Goal: Find specific page/section: Find specific page/section

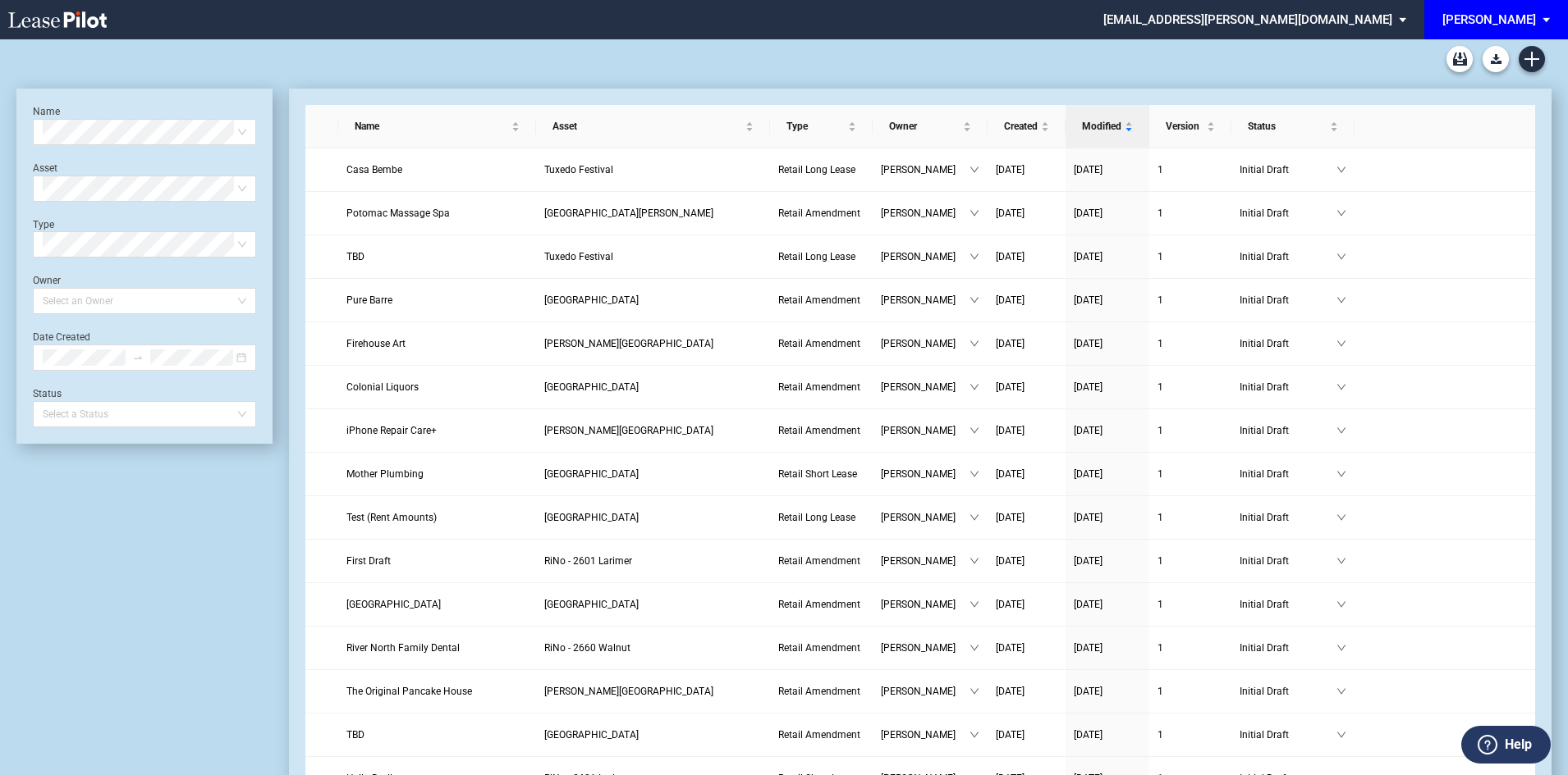
click at [1519, 10] on span "[PERSON_NAME]" at bounding box center [1488, 19] width 93 height 39
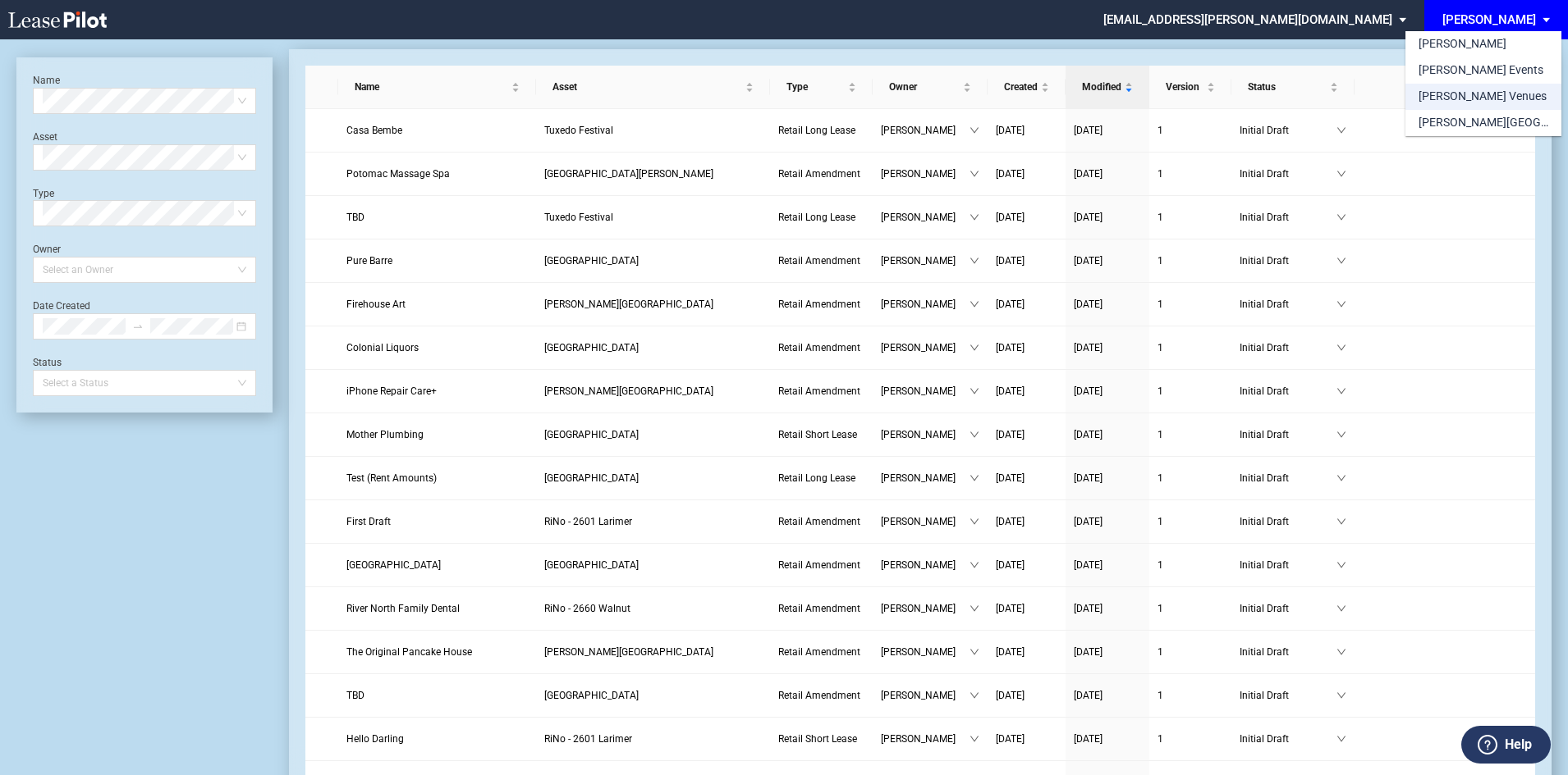
click at [1476, 99] on div "[PERSON_NAME] Venues" at bounding box center [1482, 96] width 128 height 16
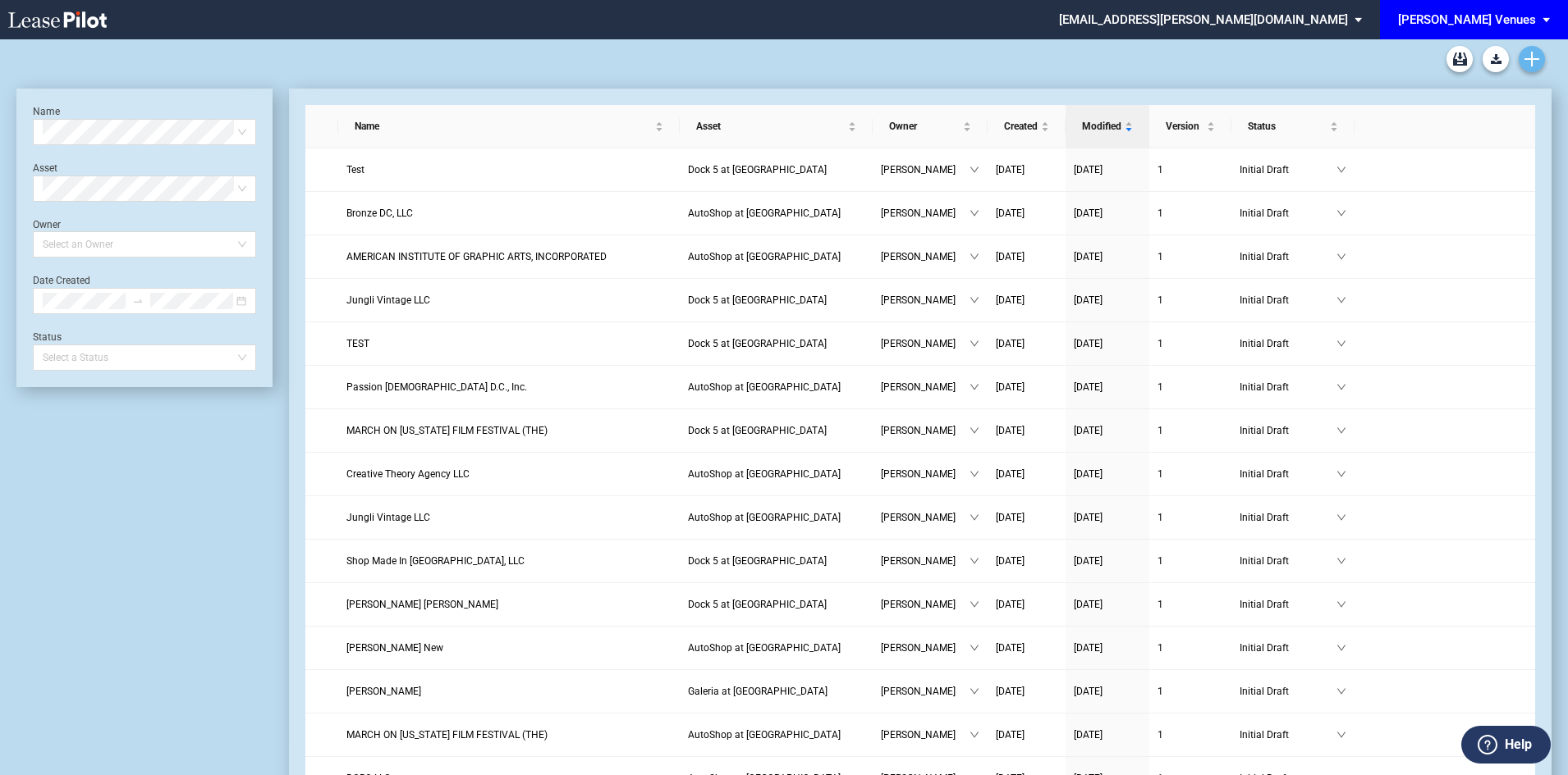
click at [1528, 60] on use "Create new document" at bounding box center [1531, 59] width 14 height 14
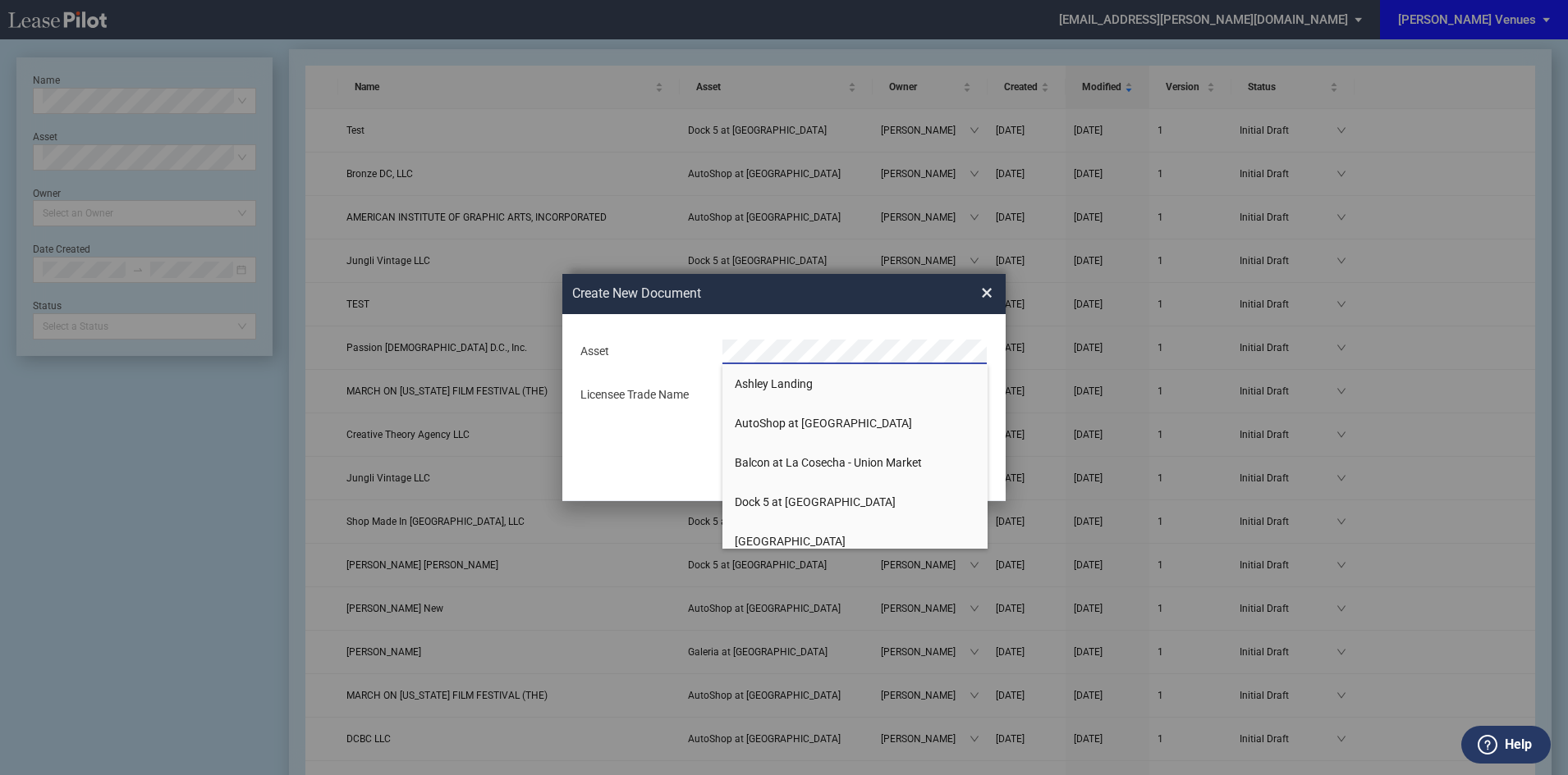
click at [985, 294] on span "×" at bounding box center [987, 293] width 12 height 26
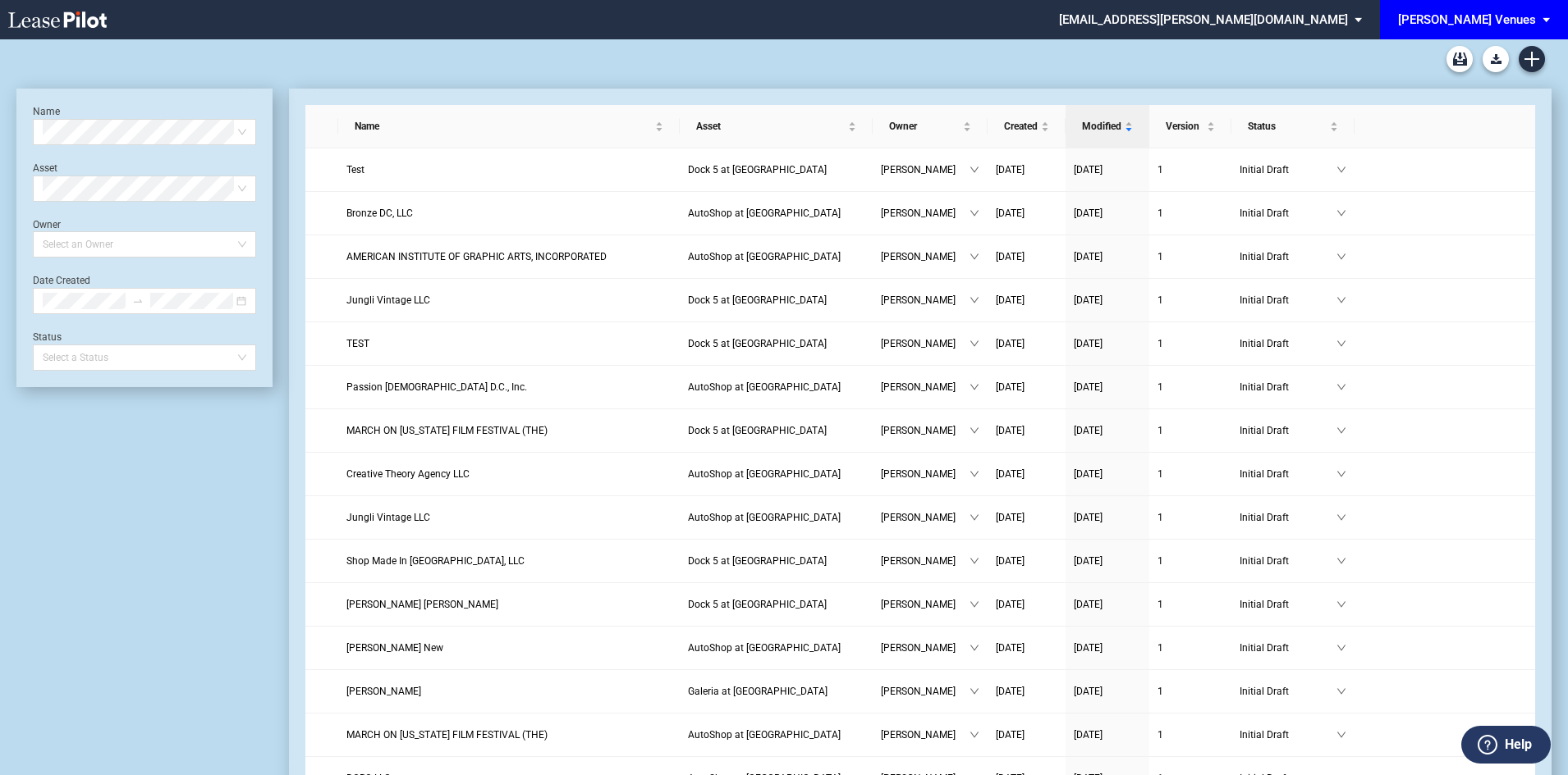
scroll to position [39, 0]
